Goal: Communication & Community: Ask a question

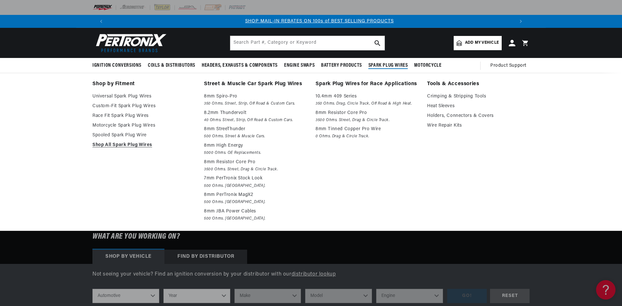
scroll to position [0, 405]
click at [110, 96] on link "Universal Spark Plug Wires" at bounding box center [143, 97] width 102 height 8
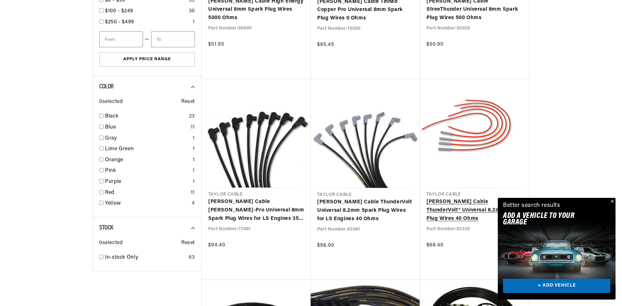
scroll to position [519, 0]
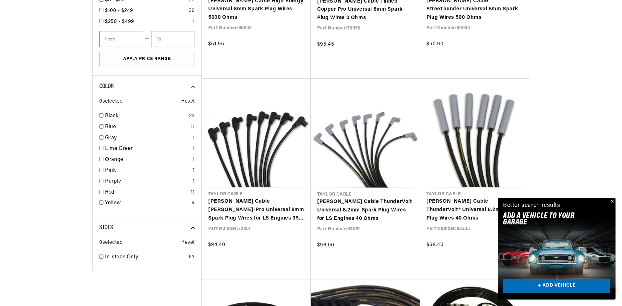
click at [553, 283] on link "+ ADD VEHICLE" at bounding box center [556, 286] width 107 height 15
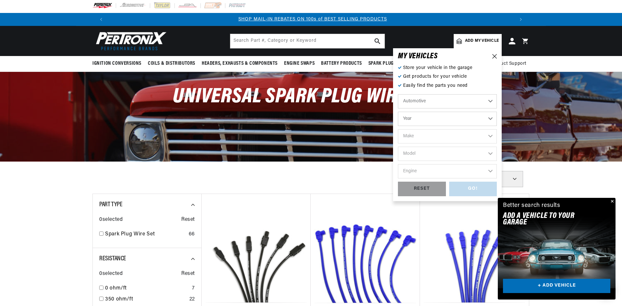
scroll to position [0, 0]
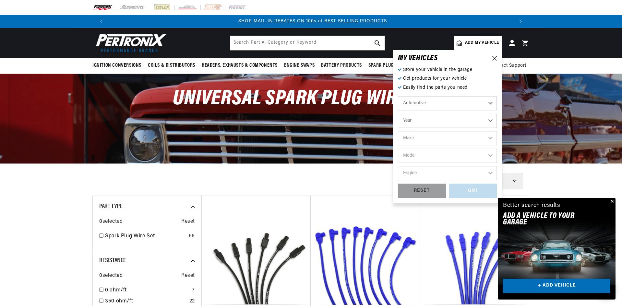
click at [490, 118] on select "Year 2022 2021 2020 2019 2018 2017 2016 2015 2014 2013 2012 2011 2010 2009 2008…" at bounding box center [447, 121] width 99 height 14
select select "1973"
click at [398, 114] on select "Year 2022 2021 2020 2019 2018 2017 2016 2015 2014 2013 2012 2011 2010 2009 2008…" at bounding box center [447, 121] width 99 height 14
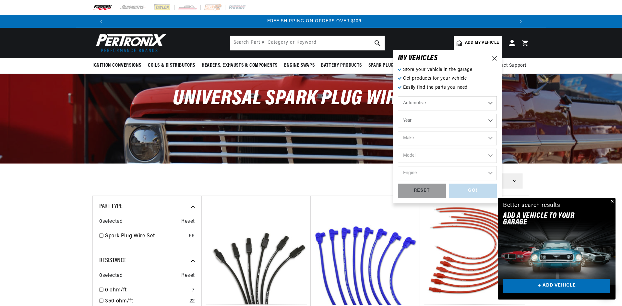
select select "1973"
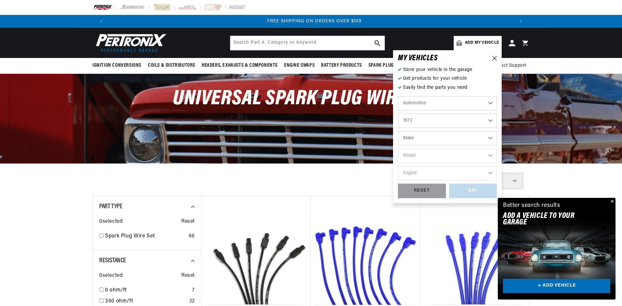
click at [488, 139] on select "Make Alfa Romeo American Motors Aston Martin Audi Austin Avanti Bentley BMW Bui…" at bounding box center [447, 138] width 99 height 14
select select "Volkswagen"
click at [398, 131] on select "Make Alfa Romeo American Motors Aston Martin Audi Austin Avanti Bentley BMW Bui…" at bounding box center [447, 138] width 99 height 14
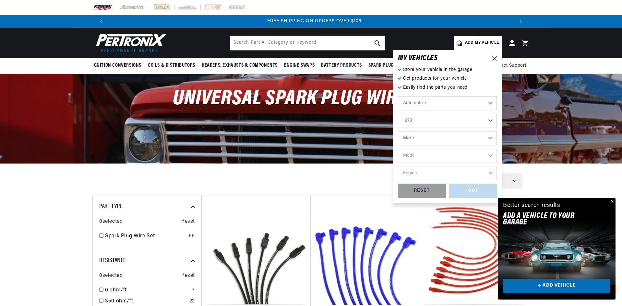
select select "Volkswagen"
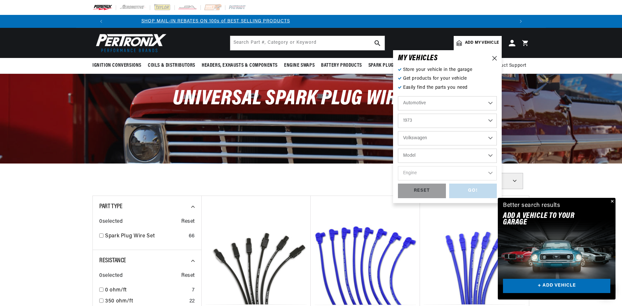
click at [490, 154] on select "Model 412 Beetle Fastback Karmann Ghia Squareback Super Beetle Thing" at bounding box center [447, 156] width 99 height 14
select select "Thing"
click at [398, 149] on select "Model 412 Beetle Fastback Karmann Ghia Squareback Super Beetle Thing" at bounding box center [447, 156] width 99 height 14
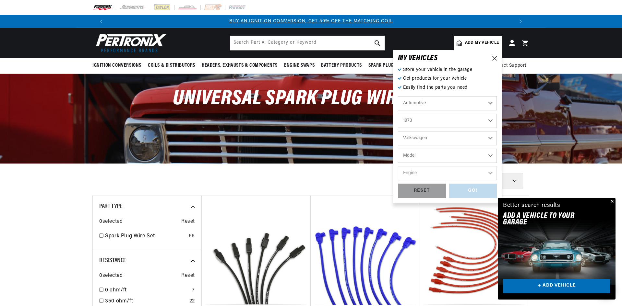
select select "Thing"
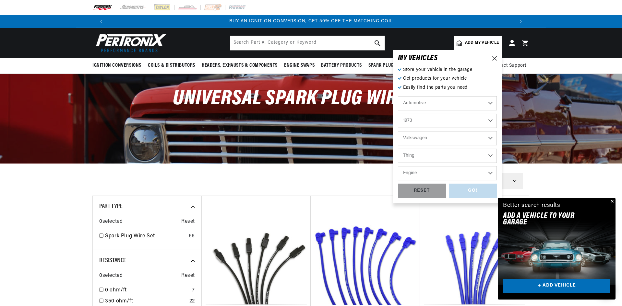
click at [494, 172] on select "Engine 1.6L 4" at bounding box center [447, 173] width 99 height 14
select select "1.6L"
click at [398, 166] on select "Engine 1.6L 4" at bounding box center [447, 173] width 99 height 14
select select "1.6L"
click at [469, 187] on div "GO!" at bounding box center [473, 191] width 48 height 15
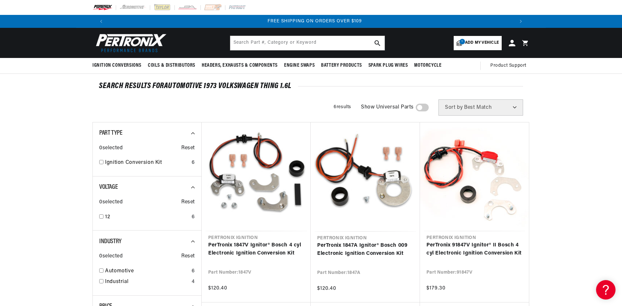
scroll to position [0, 810]
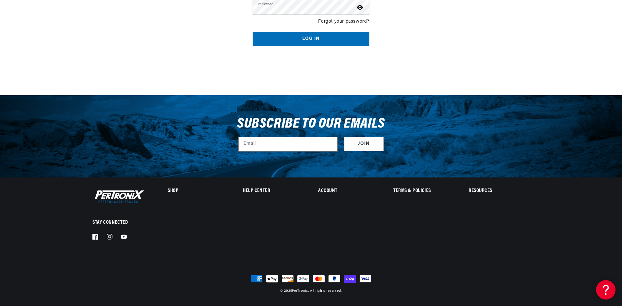
scroll to position [0, 411]
click at [255, 191] on h2 "Help Center" at bounding box center [273, 191] width 61 height 5
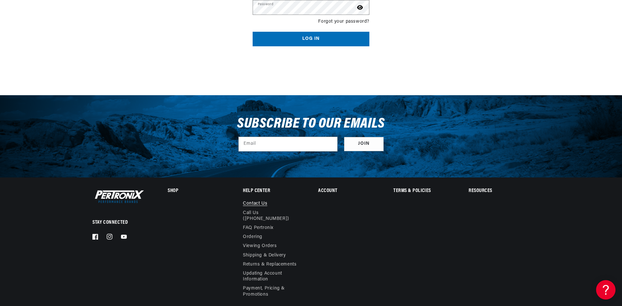
click at [257, 203] on link "Contact us" at bounding box center [255, 204] width 24 height 7
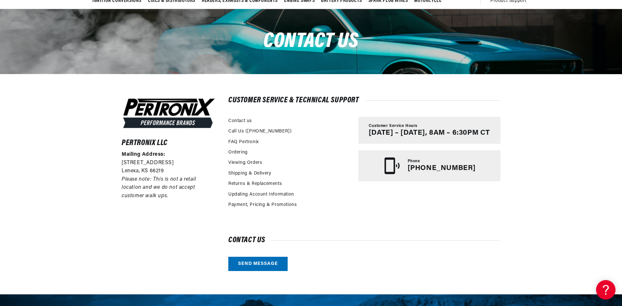
scroll to position [97, 0]
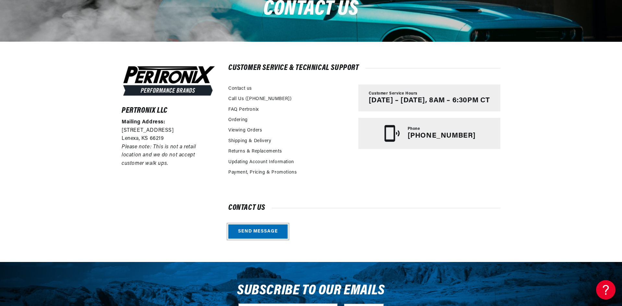
click at [258, 233] on link "Send message" at bounding box center [257, 232] width 59 height 15
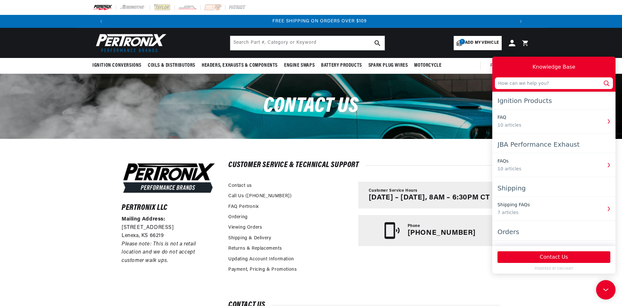
scroll to position [0, 810]
click at [502, 79] on input "text" at bounding box center [554, 83] width 118 height 12
click at [504, 84] on input "text" at bounding box center [554, 83] width 118 height 12
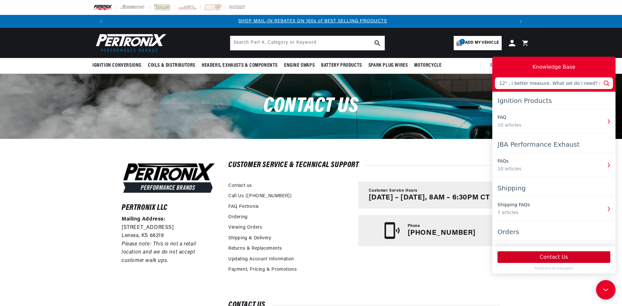
type input "I have a Petronix flame thrower spark plug set I bought a few years ago. I need…"
click at [543, 258] on button "Contact Us" at bounding box center [553, 258] width 113 height 12
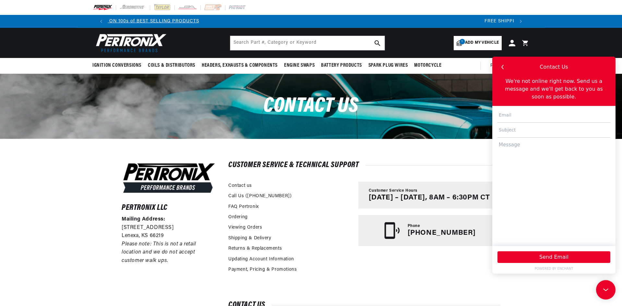
click at [509, 109] on input "text" at bounding box center [553, 115] width 113 height 15
type input "[EMAIL_ADDRESS][DOMAIN_NAME]"
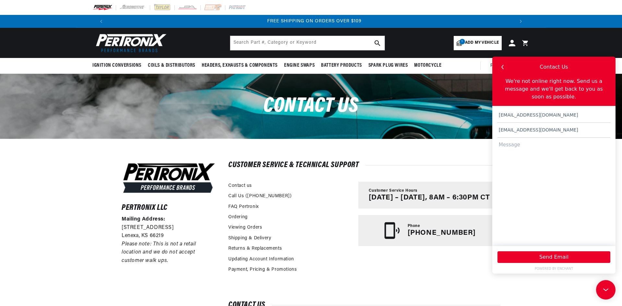
click at [551, 126] on input "[EMAIL_ADDRESS][DOMAIN_NAME]" at bounding box center [553, 130] width 113 height 15
click at [499, 123] on input "[EMAIL_ADDRESS][DOMAIN_NAME]" at bounding box center [553, 130] width 113 height 15
type input "t"
type input "Spark Plug Wires - 8mm"
click at [499, 138] on textarea at bounding box center [553, 189] width 113 height 102
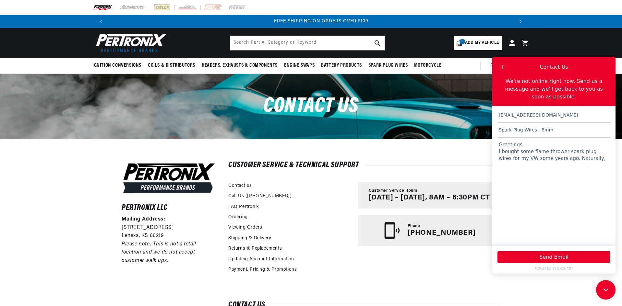
scroll to position [0, 810]
click at [575, 152] on textarea "Greetings, I bought some flame thrower spark plug wires for my VW some years ag…" at bounding box center [553, 189] width 113 height 102
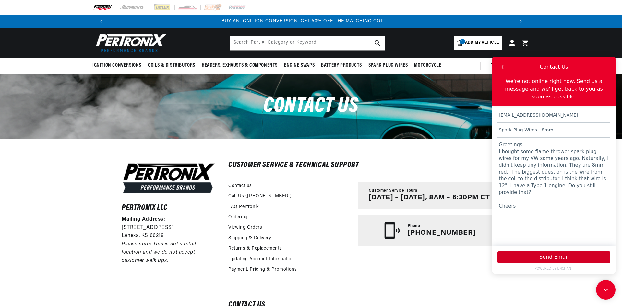
scroll to position [0, 0]
type textarea "Greetings, I bought some flame thrower spark plug wires for my VW some years ag…"
click at [553, 256] on button "Send Email" at bounding box center [553, 258] width 113 height 12
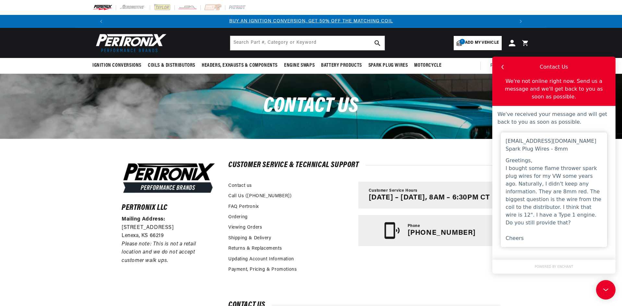
scroll to position [0, 80]
